Goal: Task Accomplishment & Management: Use online tool/utility

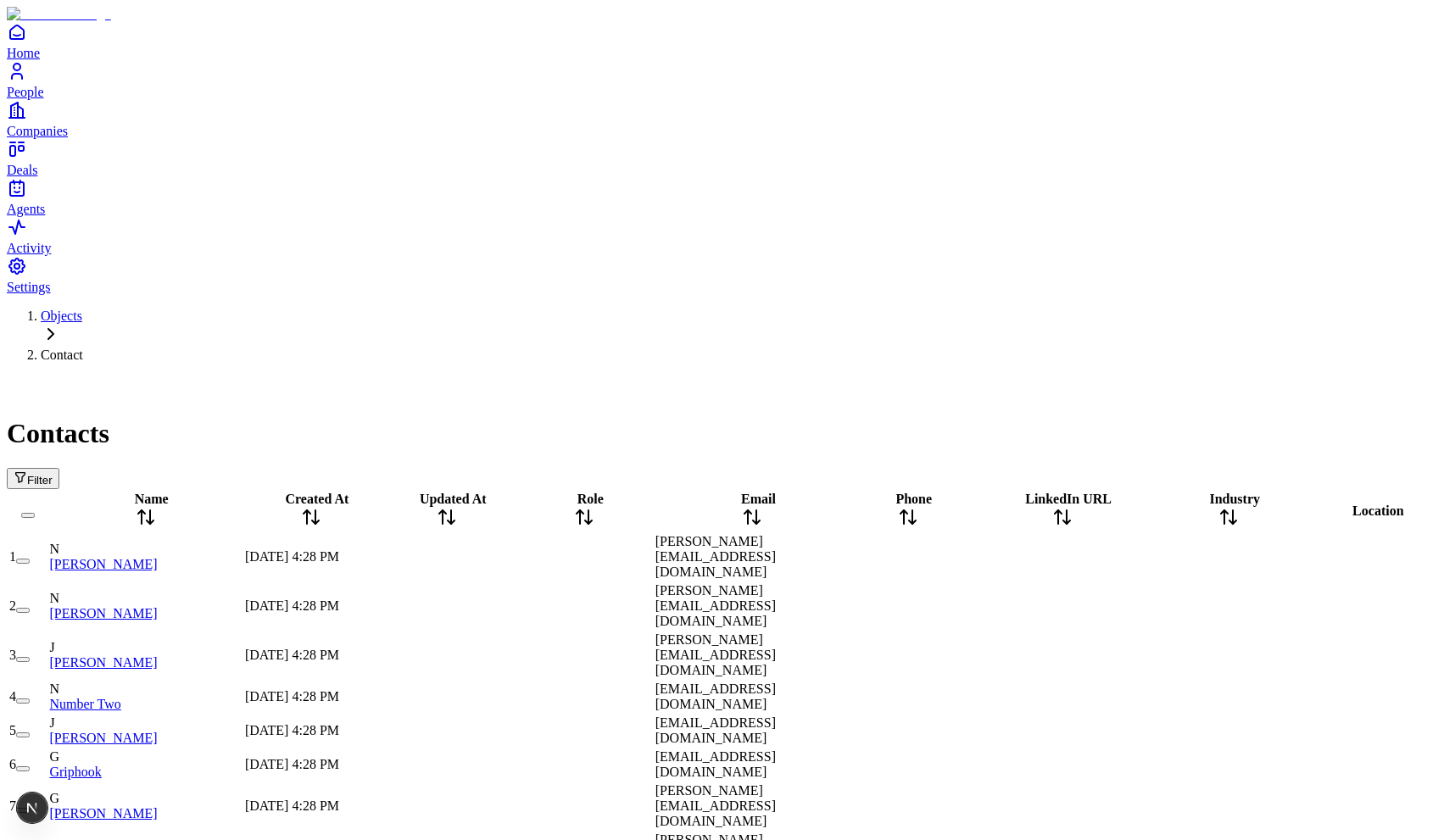
click at [59, 468] on button "Filter" at bounding box center [32, 478] width 52 height 21
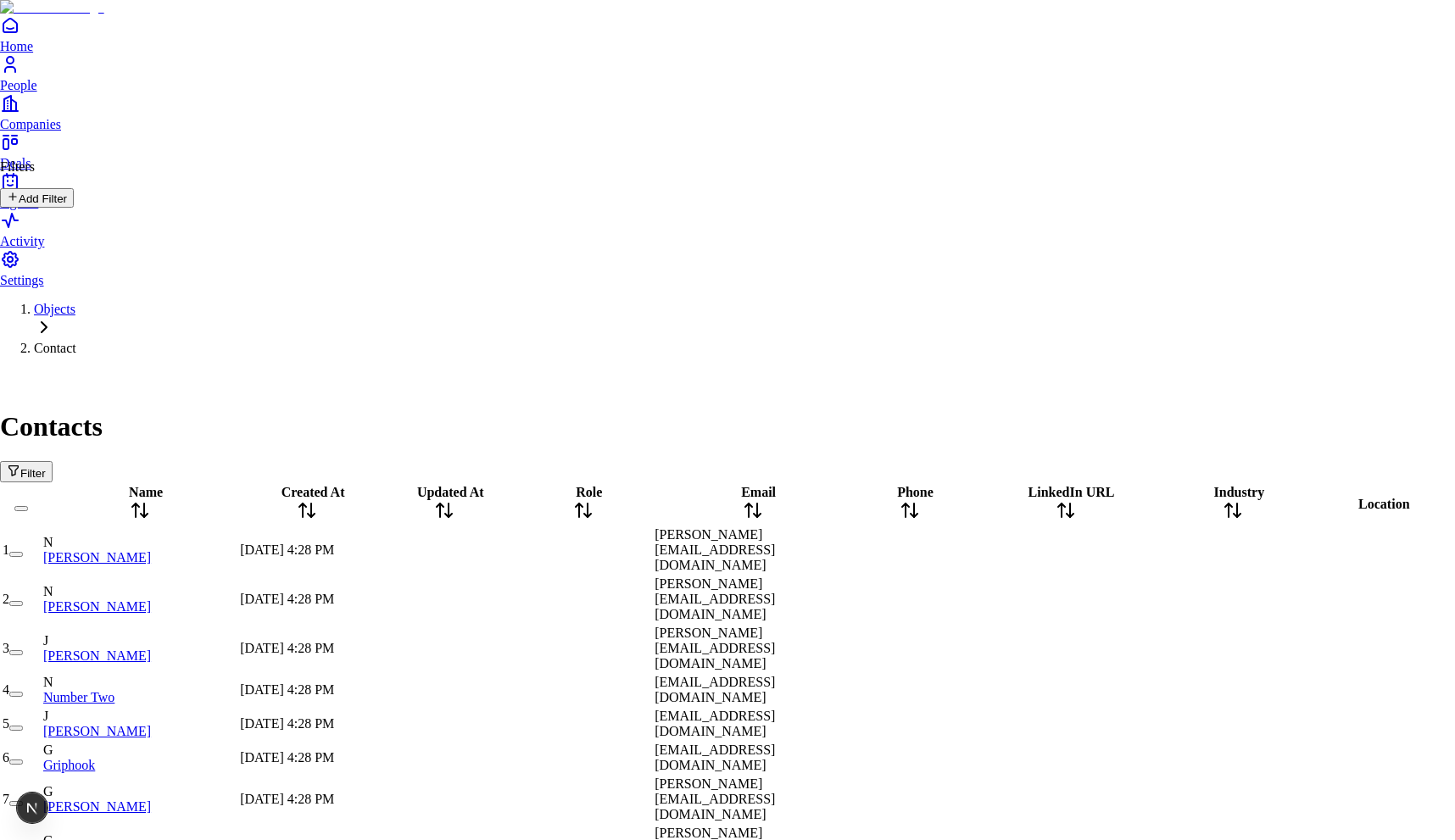
click at [74, 202] on button "Add Filter" at bounding box center [37, 198] width 74 height 19
click at [64, 232] on button "Name" at bounding box center [32, 235] width 64 height 28
click at [143, 204] on div "Filters Clear All Where Name Contains Add Add group" at bounding box center [71, 242] width 143 height 167
click at [18, 291] on icon at bounding box center [12, 296] width 12 height 12
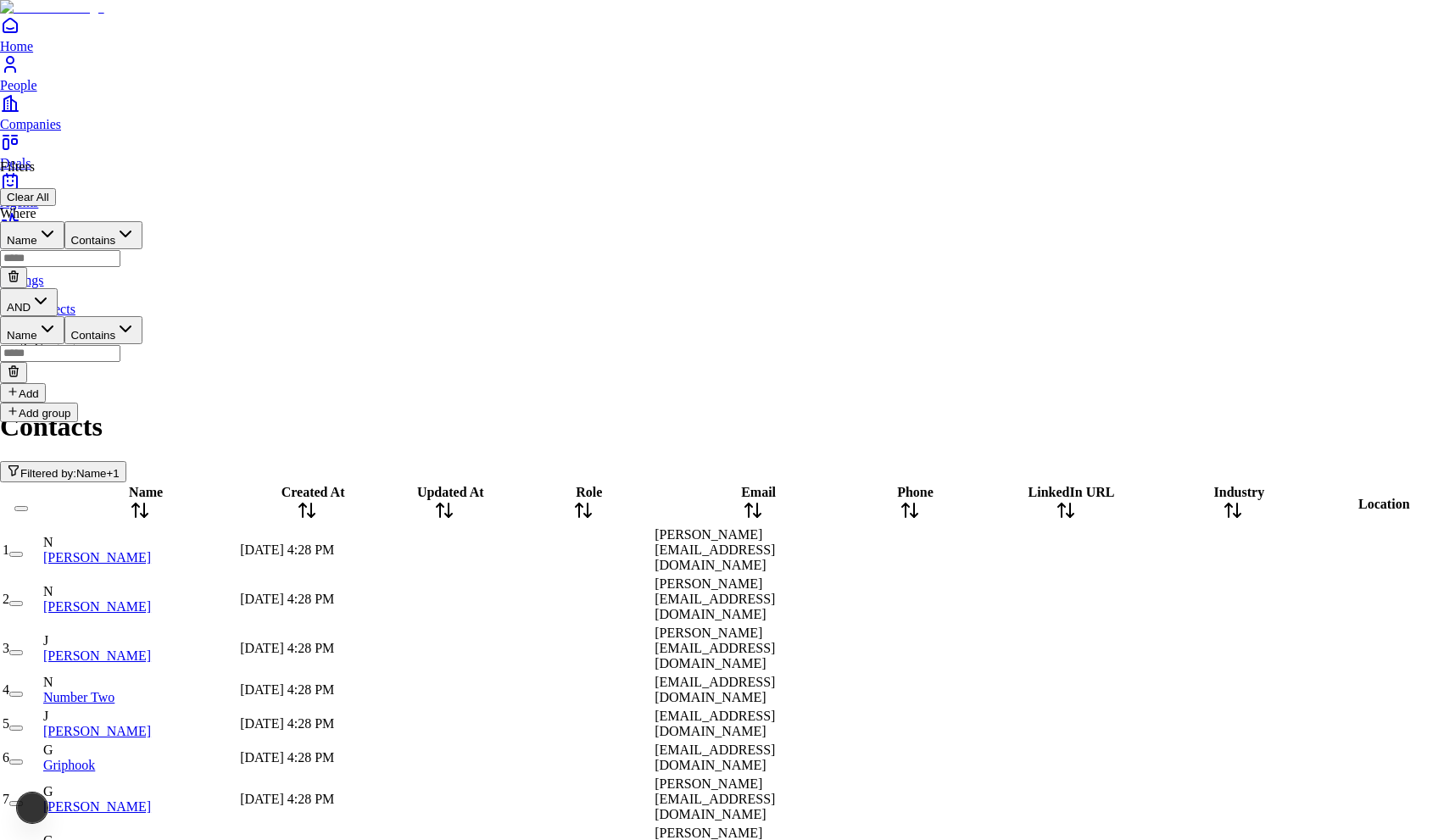
click at [27, 362] on button at bounding box center [14, 372] width 27 height 21
click at [63, 314] on button "Add group" at bounding box center [38, 317] width 78 height 19
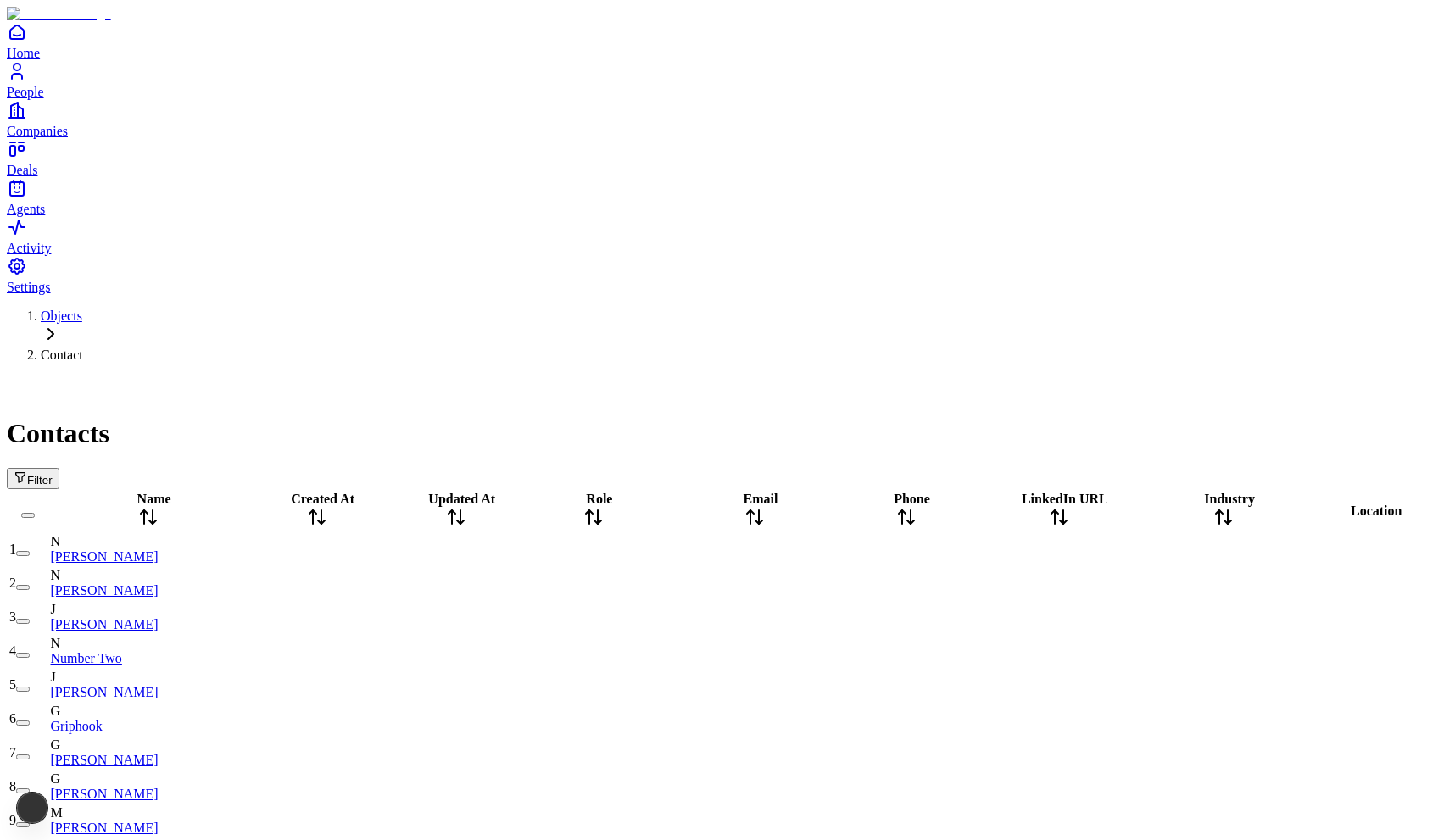
click at [52, 474] on span "Filter" at bounding box center [40, 480] width 26 height 13
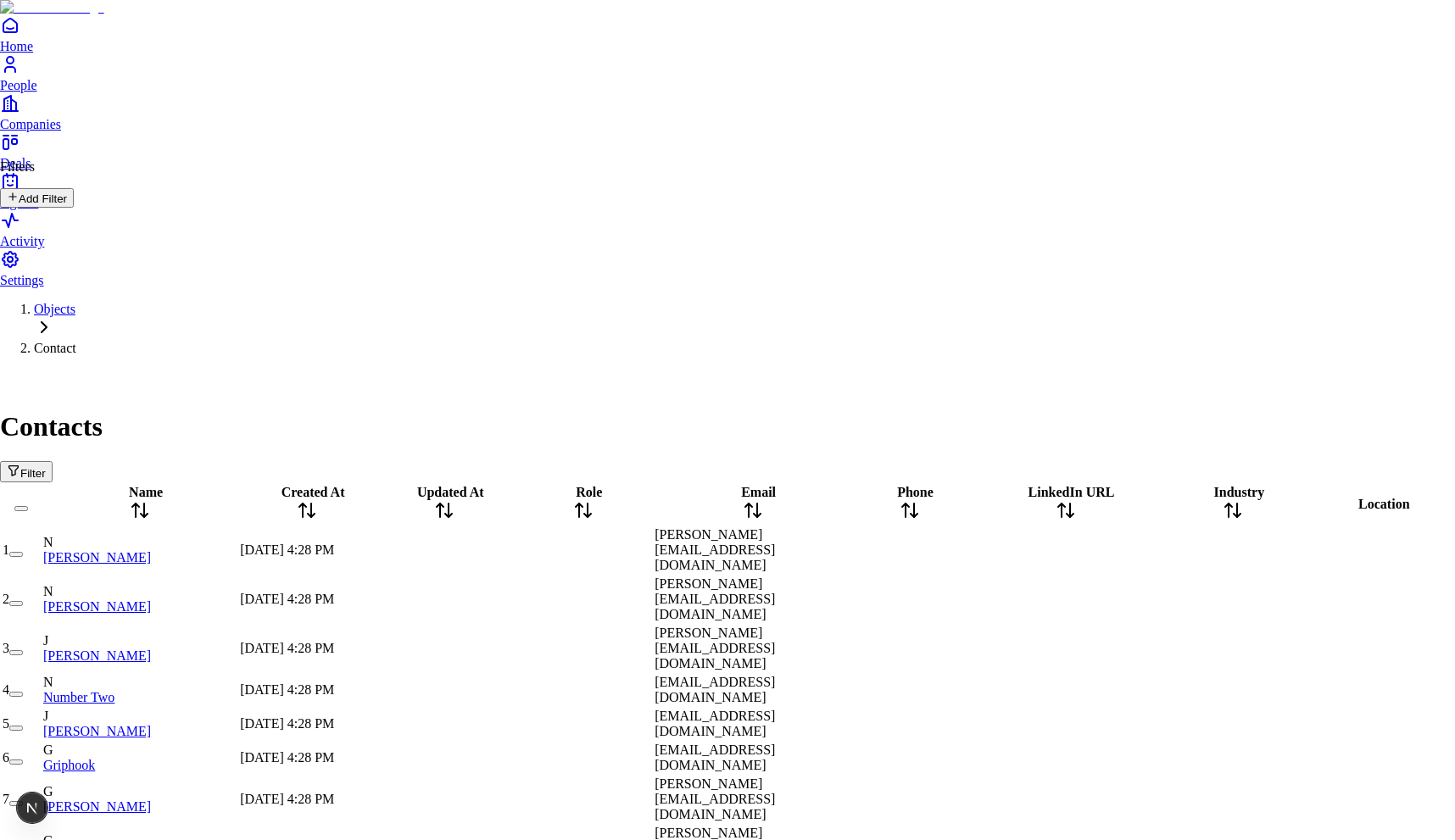
click at [74, 208] on button "Add Filter" at bounding box center [37, 198] width 74 height 19
click at [47, 310] on button "Add group" at bounding box center [38, 317] width 78 height 19
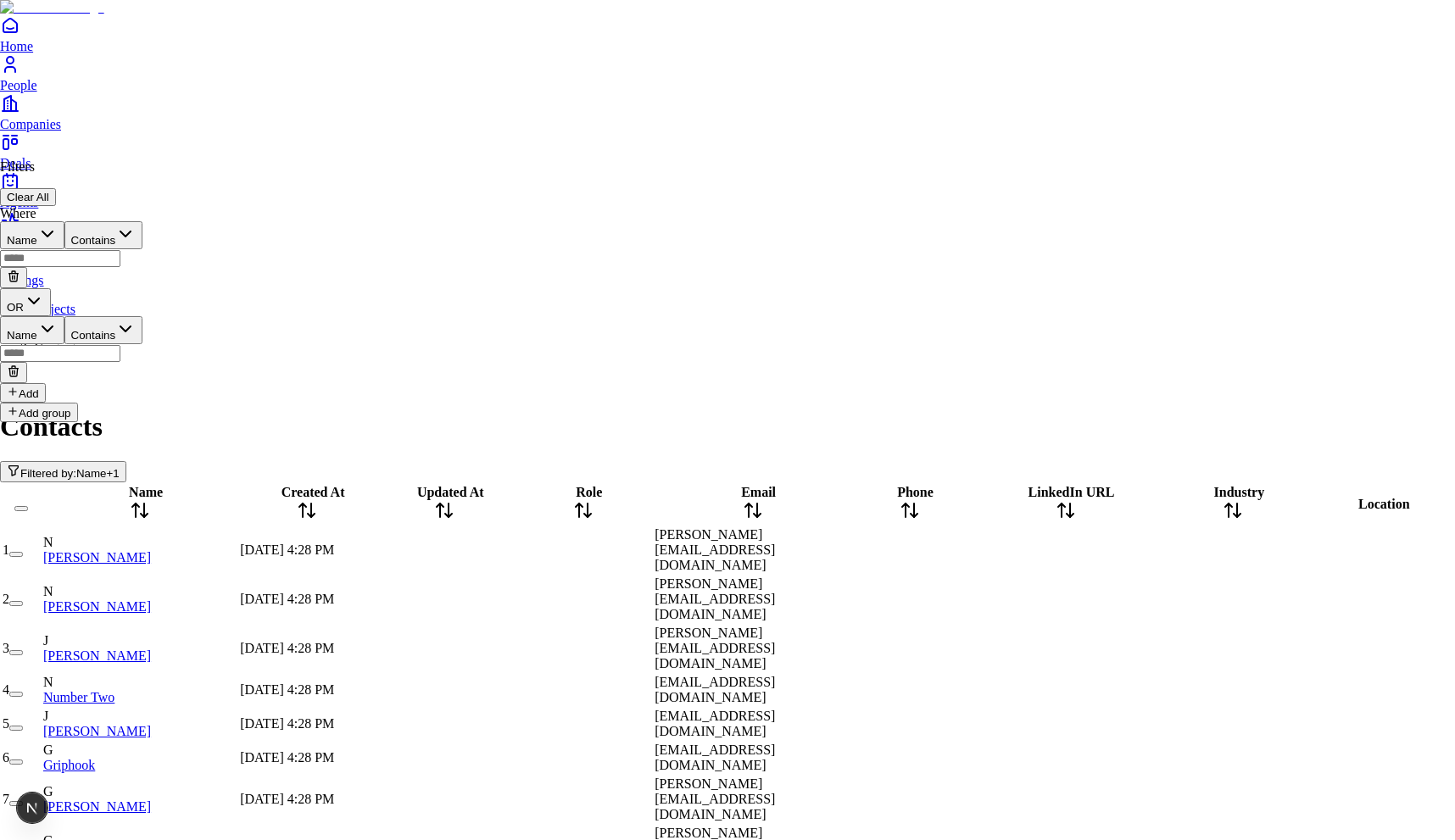
click at [70, 403] on button "Add group" at bounding box center [38, 412] width 78 height 19
click at [62, 498] on button "Add group" at bounding box center [38, 507] width 78 height 19
click at [61, 593] on button "Add group" at bounding box center [38, 602] width 78 height 19
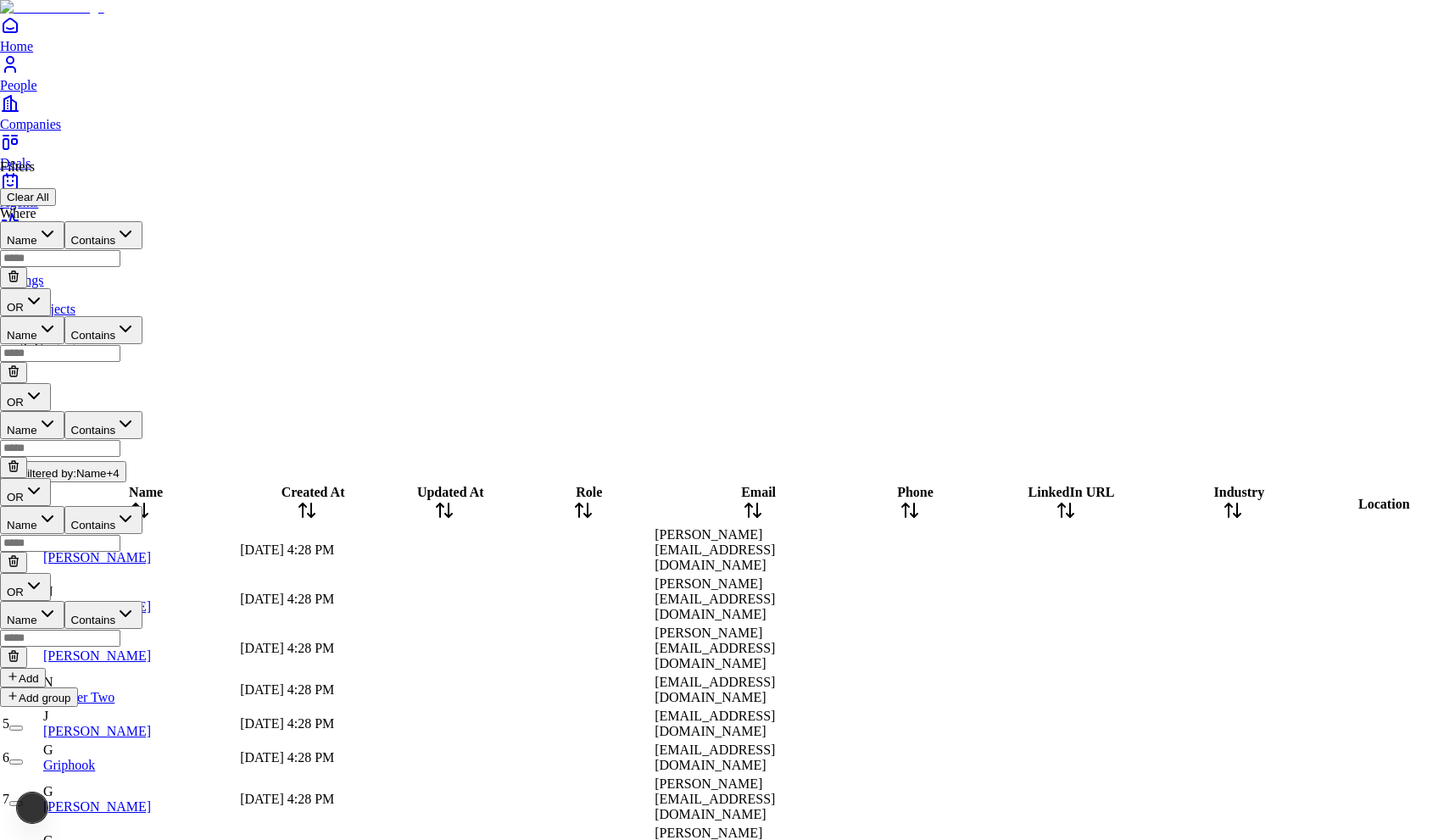
click at [51, 573] on button "OR" at bounding box center [26, 587] width 51 height 28
click at [73, 470] on div "Filters Clear All Where Name Contains OR Name Contains OR Name Contains OR Name…" at bounding box center [71, 433] width 143 height 548
click at [63, 687] on button "Add group" at bounding box center [38, 696] width 78 height 19
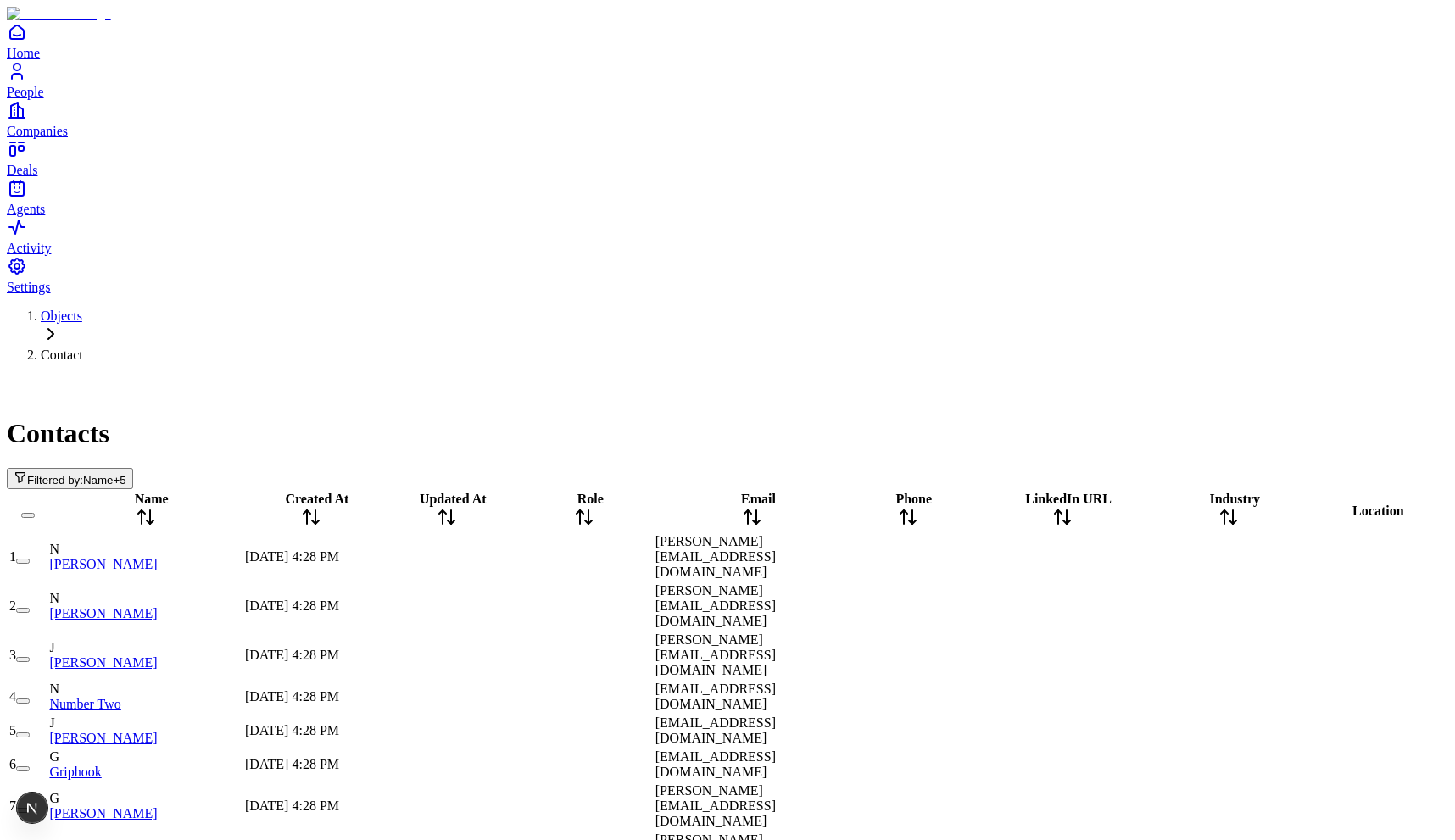
click at [354, 468] on div "Filtered by: Name + 5" at bounding box center [727, 478] width 1441 height 21
click at [52, 474] on span "Filter" at bounding box center [40, 480] width 26 height 13
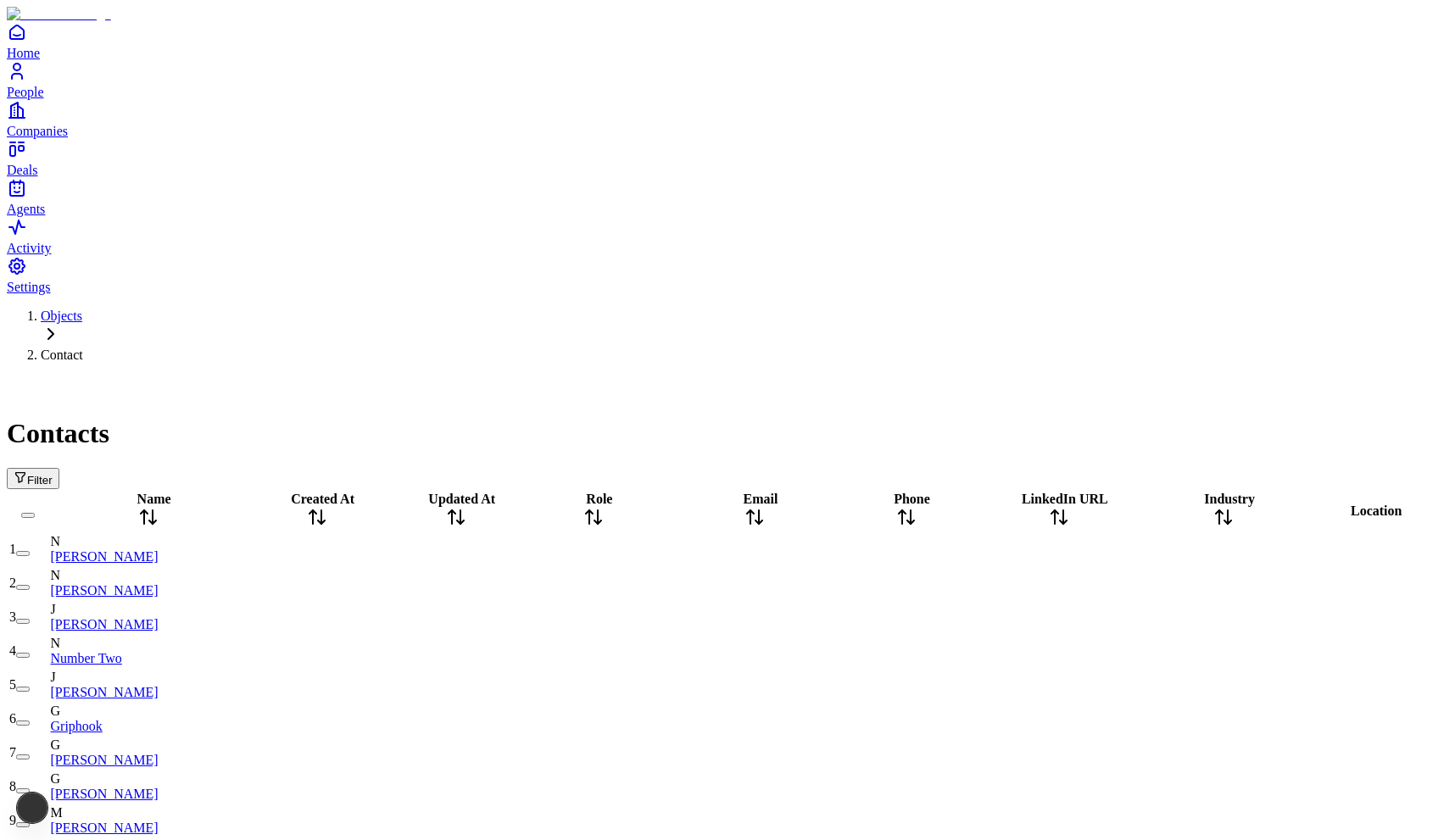
click at [52, 474] on span "Filter" at bounding box center [40, 480] width 26 height 13
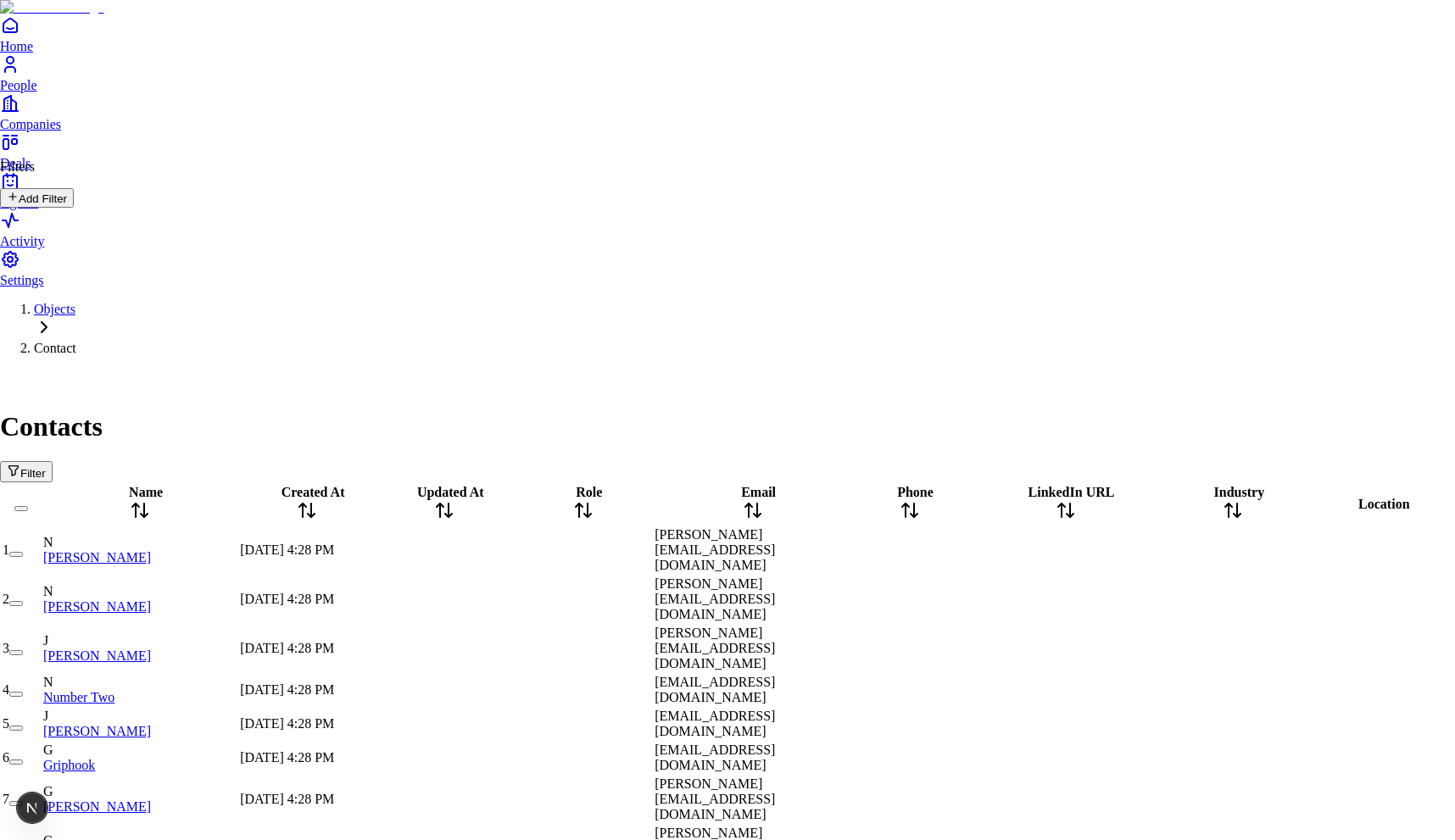
click at [74, 208] on button "Add Filter" at bounding box center [37, 198] width 74 height 19
click at [65, 318] on button "Add group" at bounding box center [38, 317] width 78 height 19
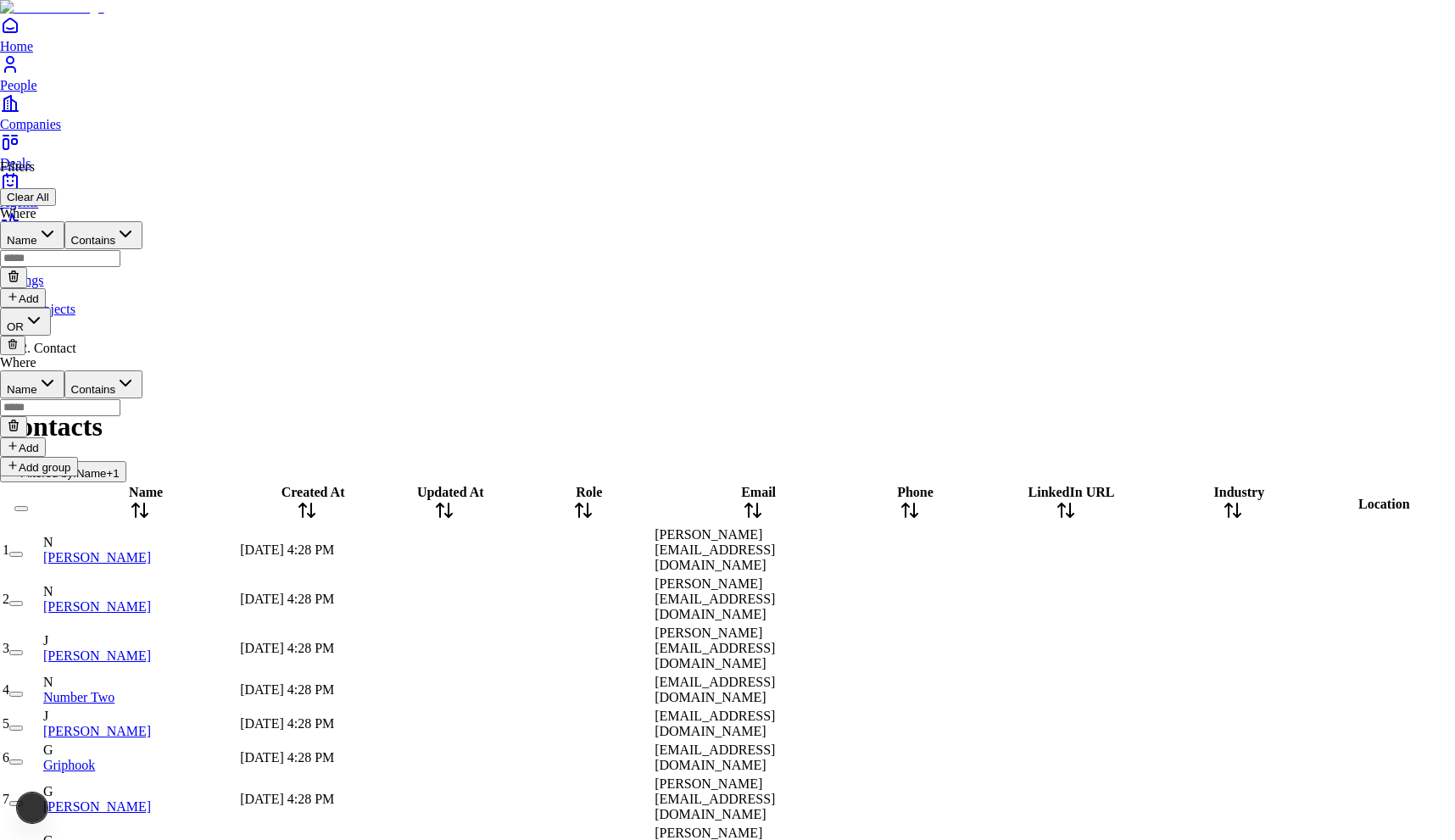
click at [39, 323] on icon "button" at bounding box center [34, 320] width 10 height 5
click at [44, 325] on icon "button" at bounding box center [34, 320] width 20 height 20
click at [56, 328] on button "AND" at bounding box center [28, 321] width 58 height 28
click at [48, 325] on button "OR" at bounding box center [26, 321] width 51 height 28
click at [46, 288] on button "Add" at bounding box center [23, 297] width 46 height 19
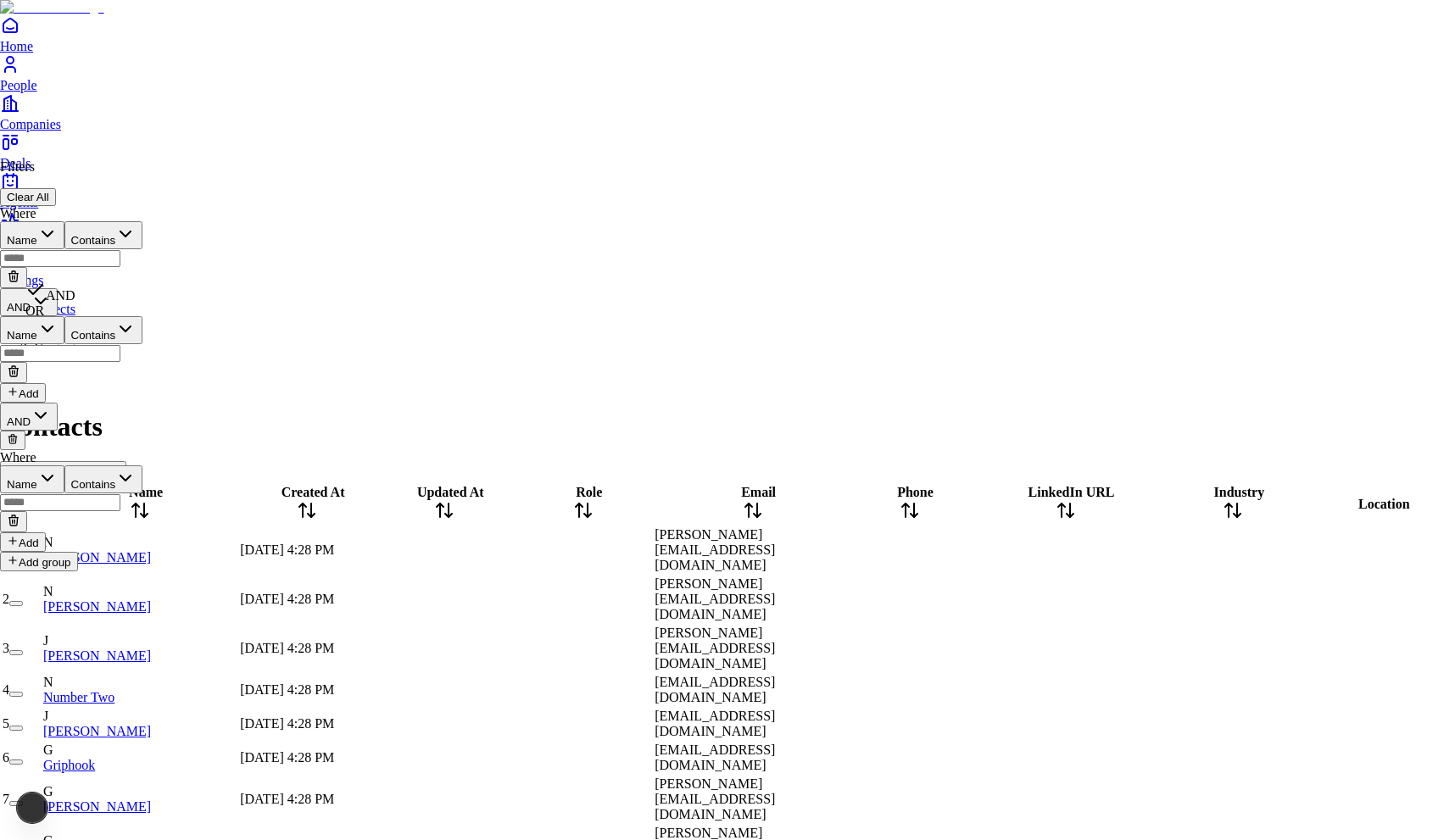
click at [51, 291] on icon "button" at bounding box center [40, 301] width 20 height 20
click at [43, 288] on button "OR" at bounding box center [26, 302] width 51 height 28
